Goal: Check status: Check status

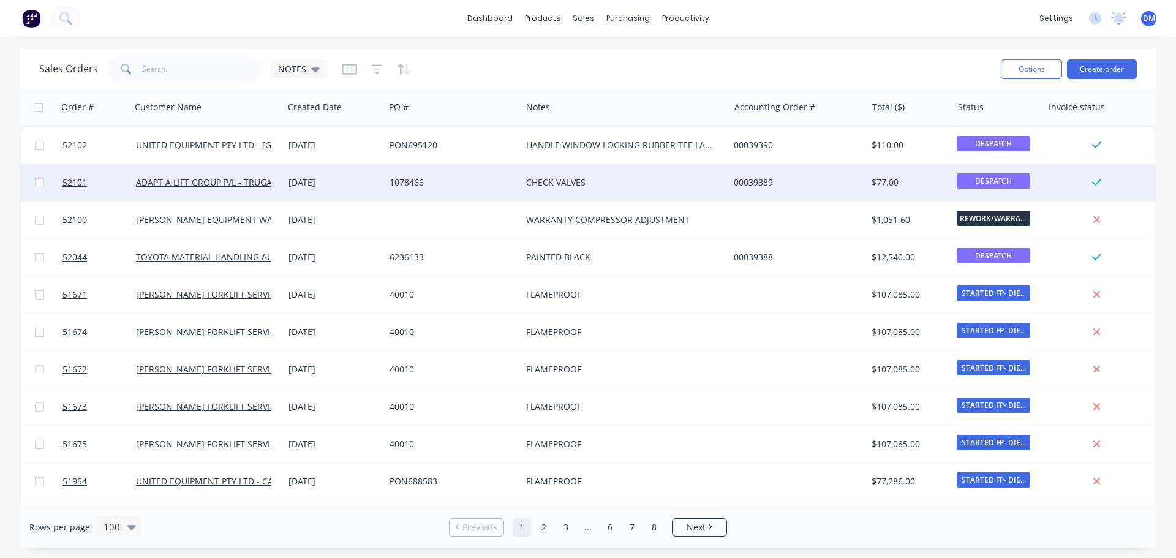
click at [403, 187] on div "1078466" at bounding box center [450, 182] width 121 height 12
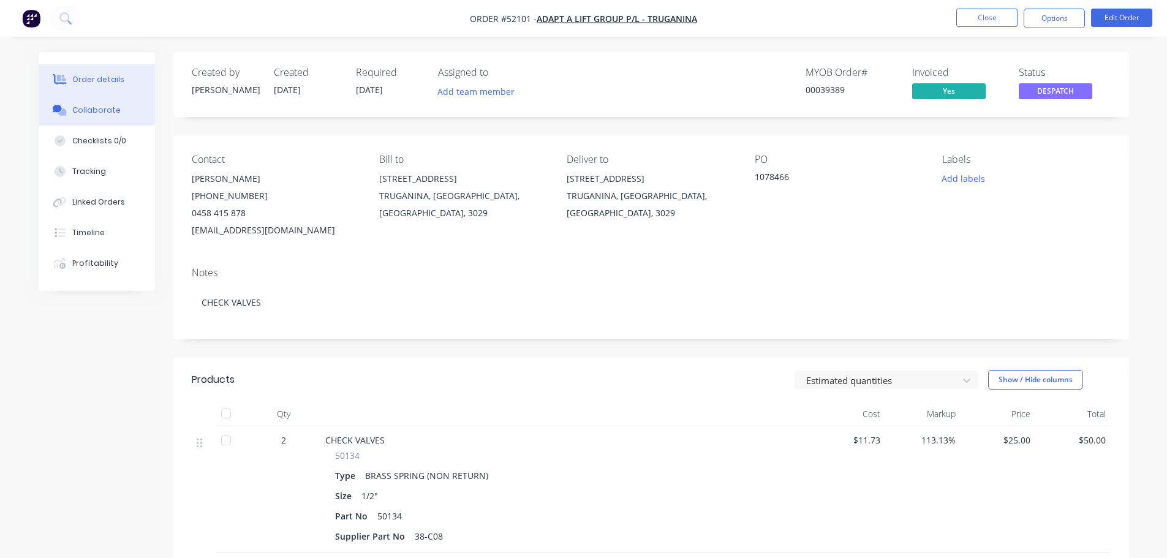
click at [87, 113] on div "Collaborate" at bounding box center [96, 110] width 48 height 11
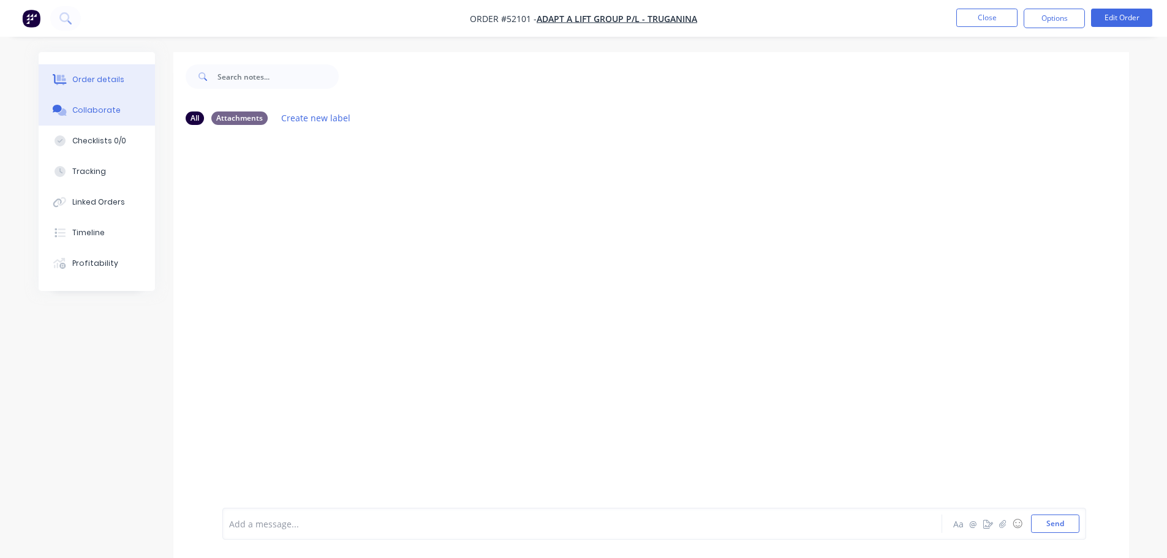
drag, startPoint x: 86, startPoint y: 84, endPoint x: 142, endPoint y: 87, distance: 55.8
click at [87, 84] on div "Order details" at bounding box center [98, 79] width 52 height 11
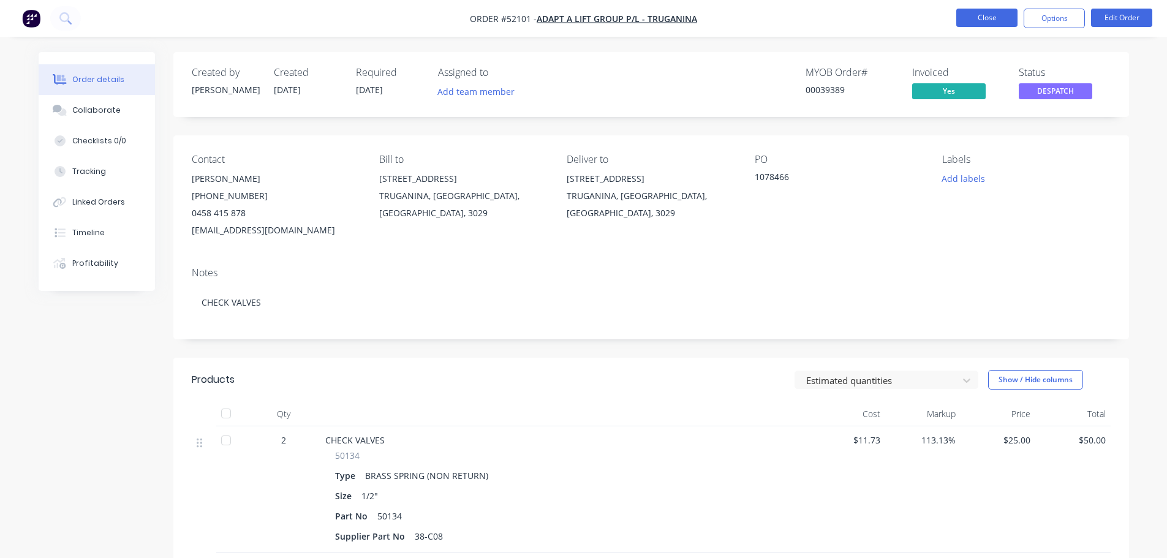
click at [977, 18] on button "Close" at bounding box center [986, 18] width 61 height 18
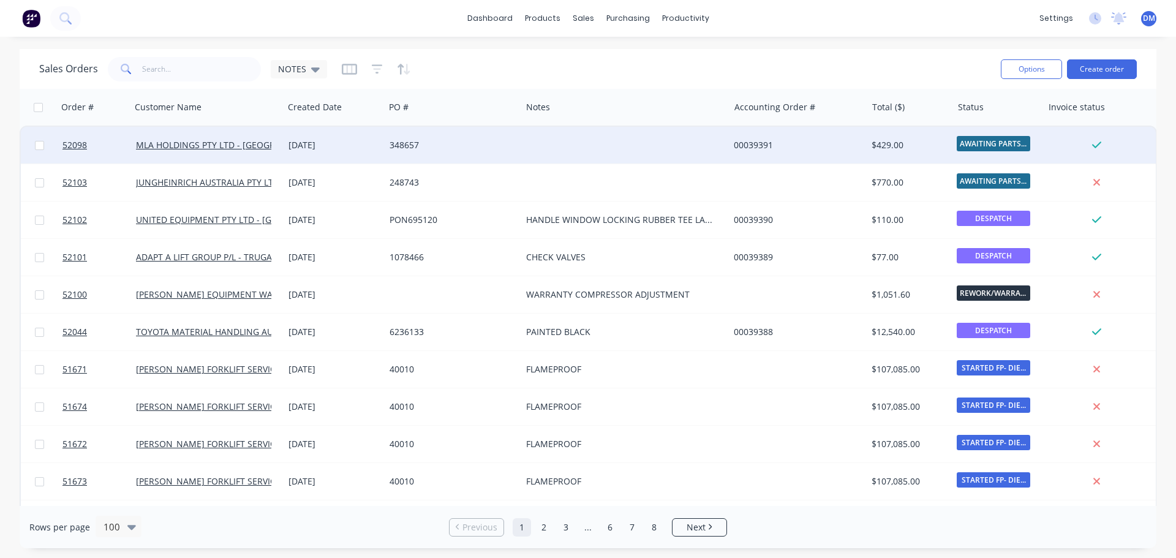
click at [483, 134] on div "348657" at bounding box center [453, 145] width 137 height 37
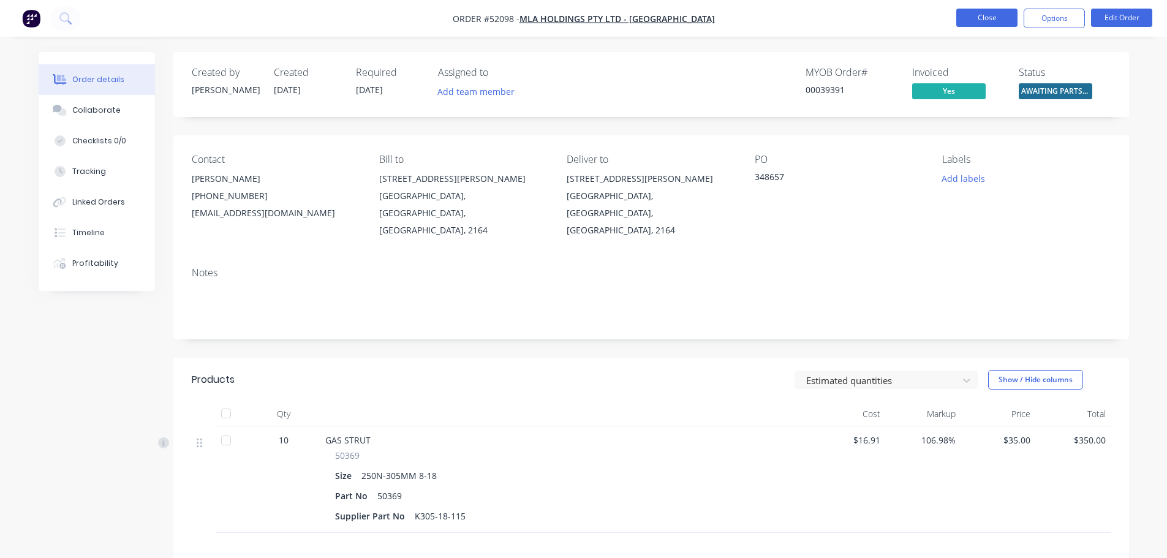
click at [966, 23] on button "Close" at bounding box center [986, 18] width 61 height 18
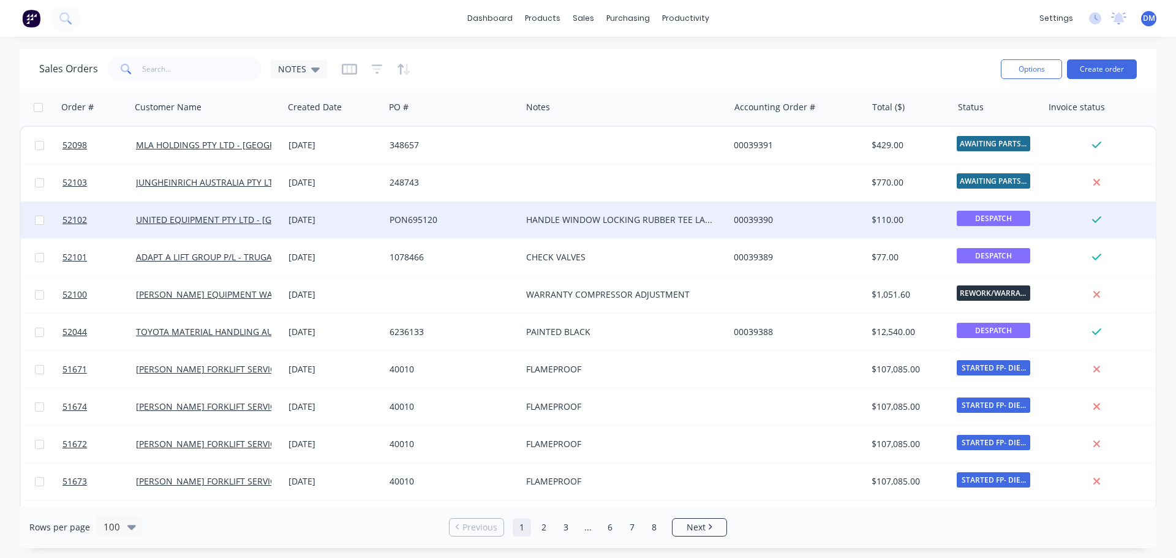
click at [428, 218] on div "PON695120" at bounding box center [450, 220] width 121 height 12
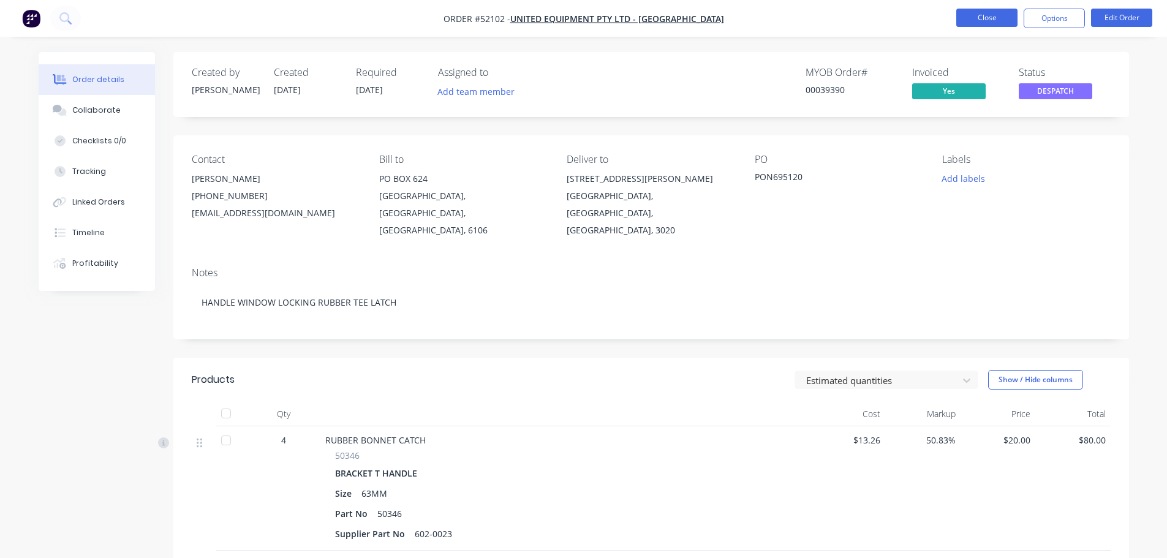
click at [966, 20] on button "Close" at bounding box center [986, 18] width 61 height 18
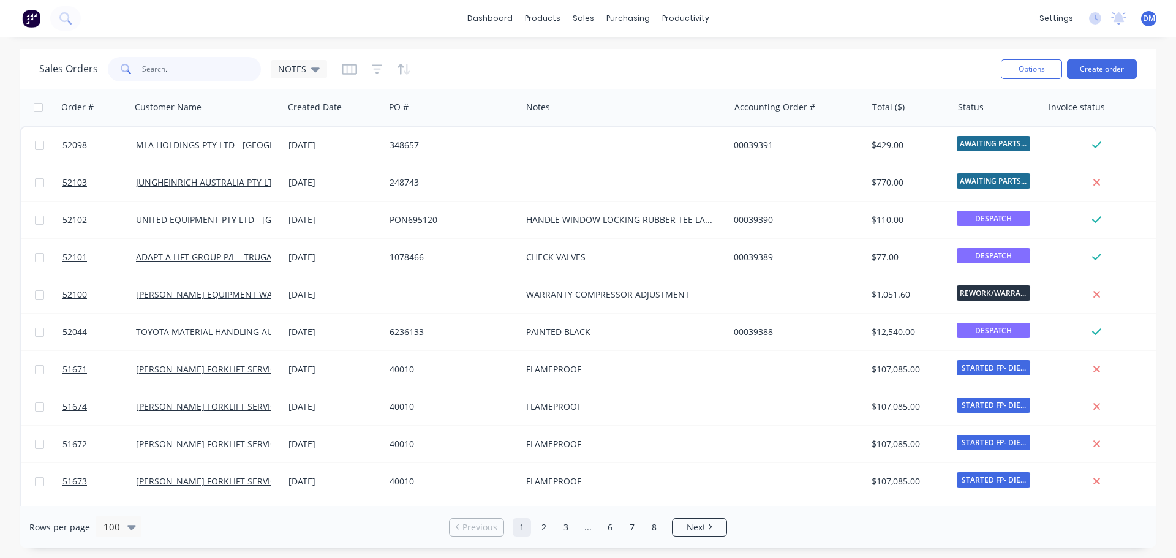
click at [187, 71] on input "text" at bounding box center [201, 69] width 119 height 25
type input "1076669"
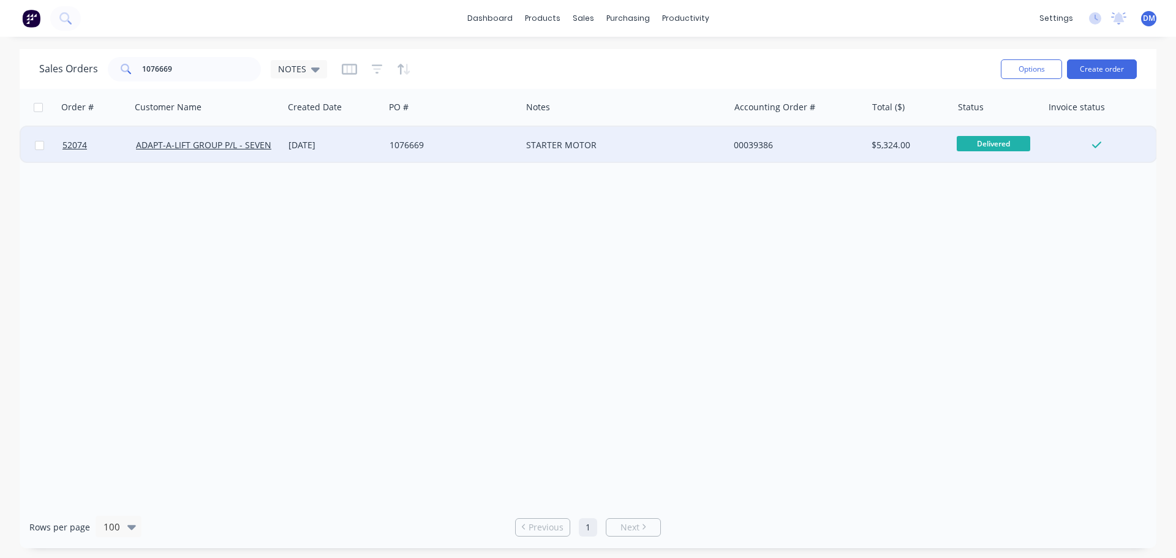
click at [425, 143] on div "1076669" at bounding box center [450, 145] width 121 height 12
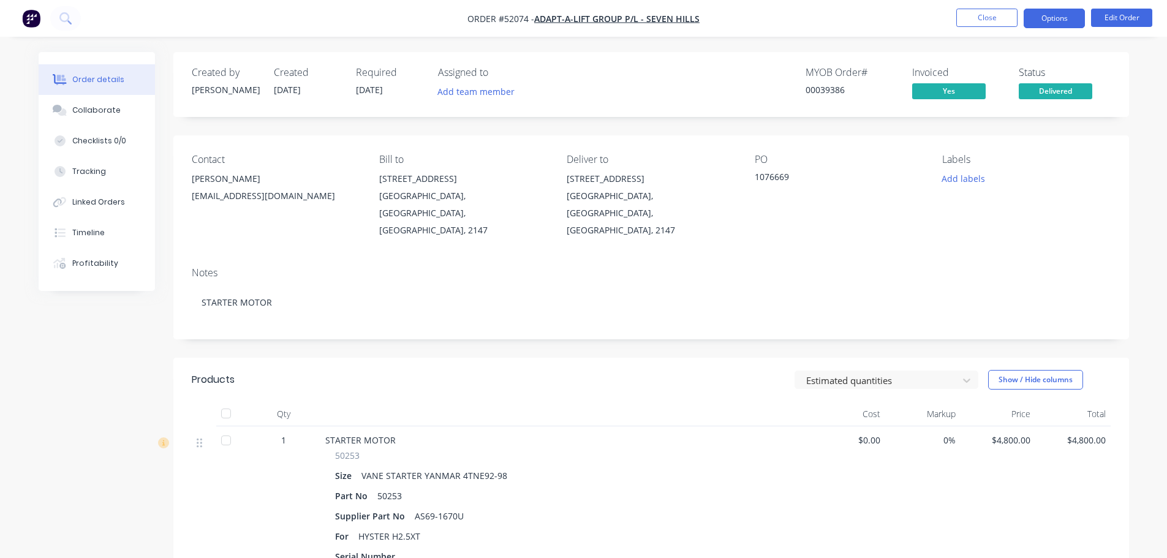
click at [1043, 10] on button "Options" at bounding box center [1054, 19] width 61 height 20
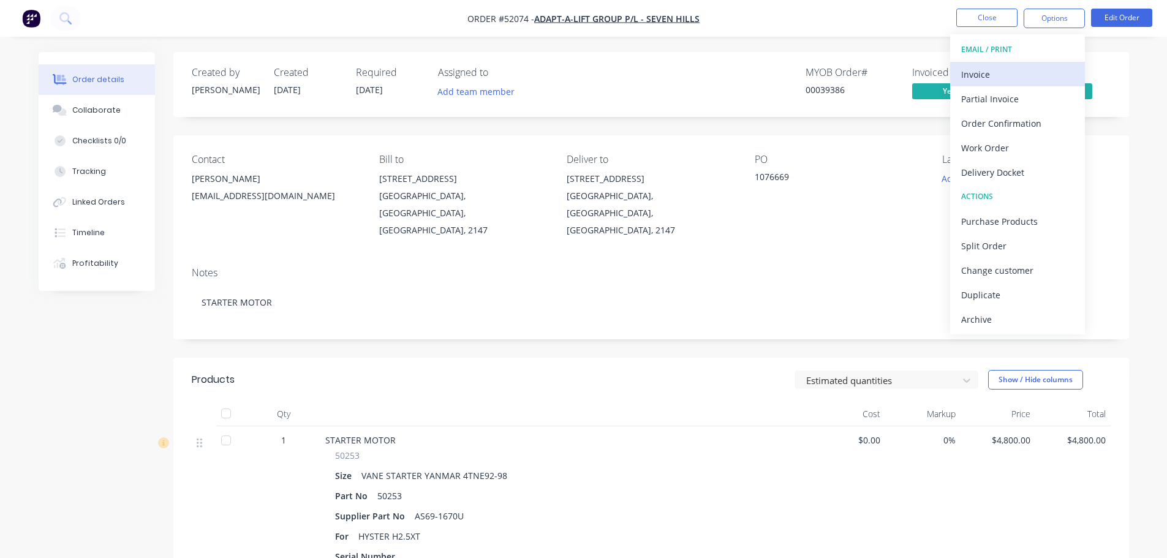
click at [1007, 73] on div "Invoice" at bounding box center [1017, 75] width 113 height 18
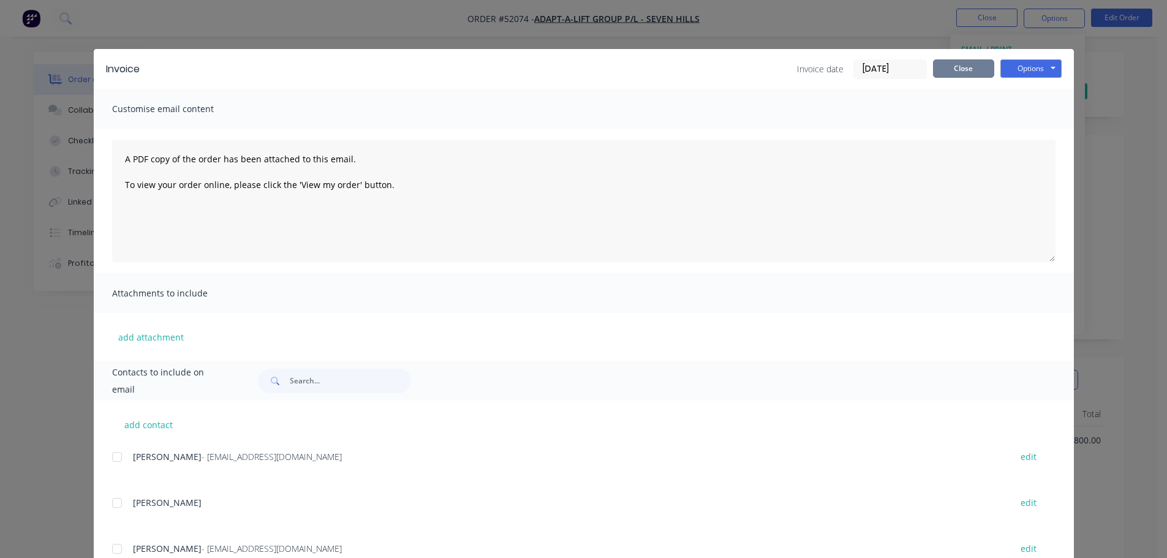
click at [959, 70] on button "Close" at bounding box center [963, 68] width 61 height 18
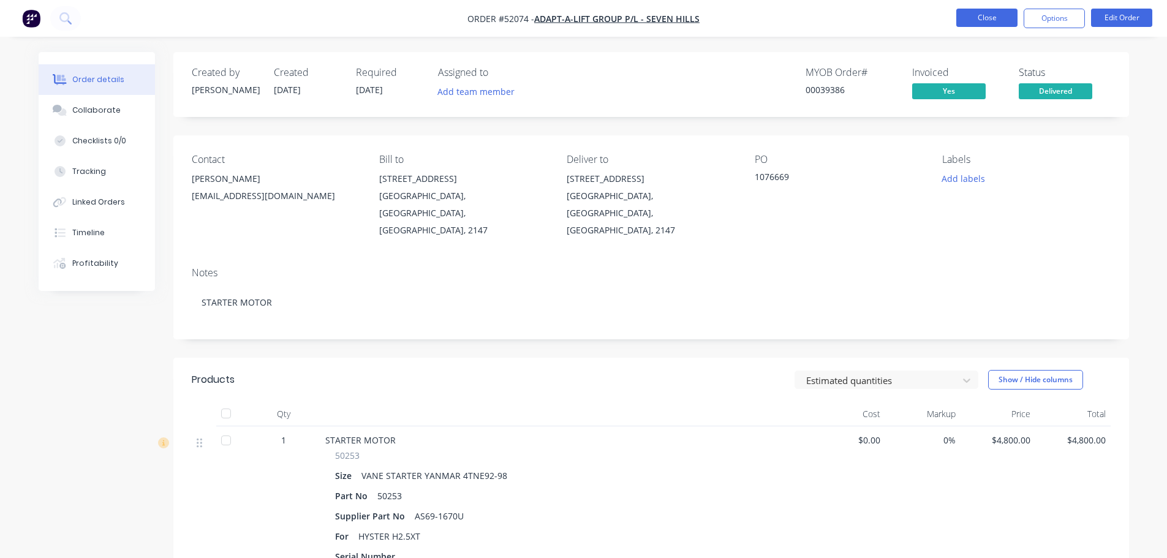
click at [971, 22] on button "Close" at bounding box center [986, 18] width 61 height 18
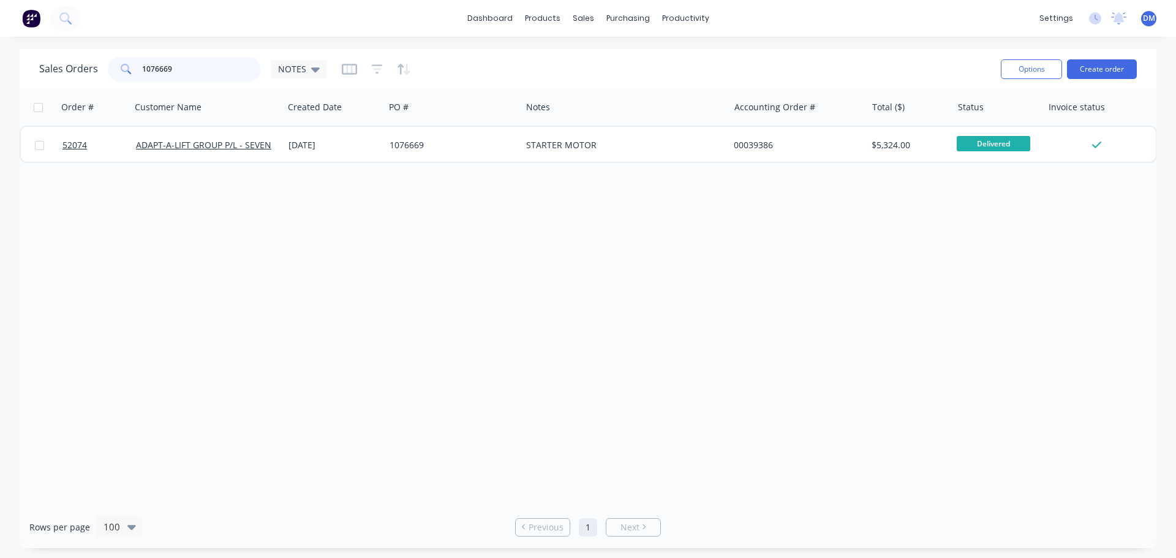
drag, startPoint x: 161, startPoint y: 64, endPoint x: 47, endPoint y: 58, distance: 114.1
click at [51, 59] on div "Sales Orders 1076669 NOTES" at bounding box center [183, 69] width 288 height 25
